Goal: Book appointment/travel/reservation

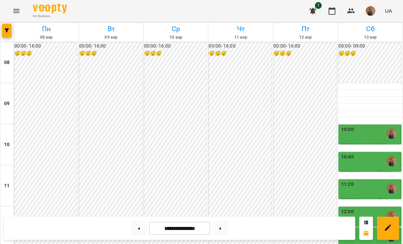
click at [216, 225] on button at bounding box center [220, 227] width 15 height 15
type input "**********"
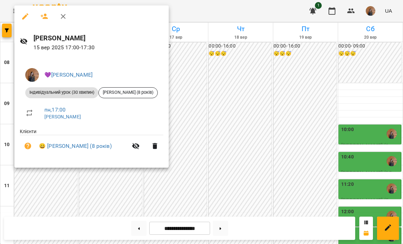
click at [111, 186] on div at bounding box center [201, 122] width 403 height 244
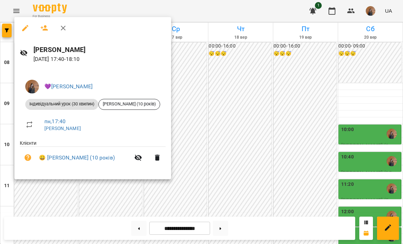
click at [72, 194] on div at bounding box center [201, 122] width 403 height 244
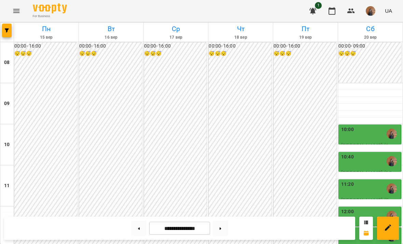
scroll to position [334, 0]
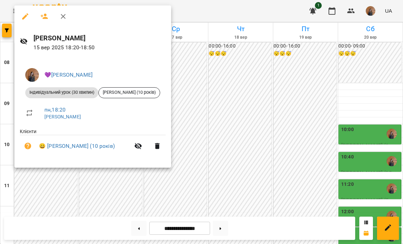
click at [61, 183] on div at bounding box center [201, 122] width 403 height 244
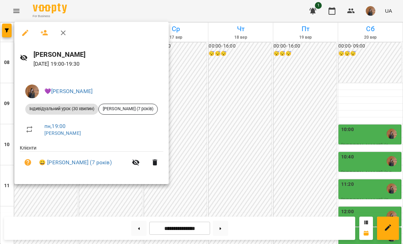
click at [54, 201] on div at bounding box center [201, 122] width 403 height 244
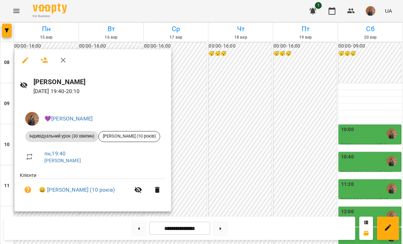
click at [199, 87] on div at bounding box center [201, 122] width 403 height 244
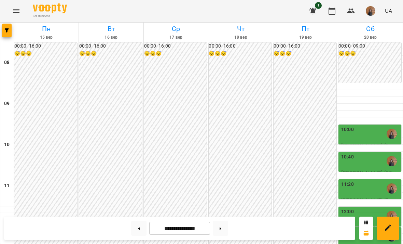
scroll to position [359, 0]
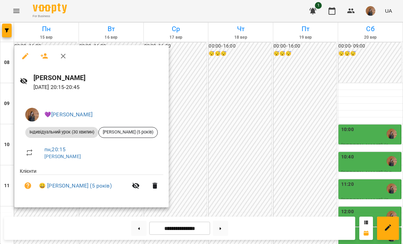
click at [211, 95] on div at bounding box center [201, 122] width 403 height 244
